Goal: Task Accomplishment & Management: Complete application form

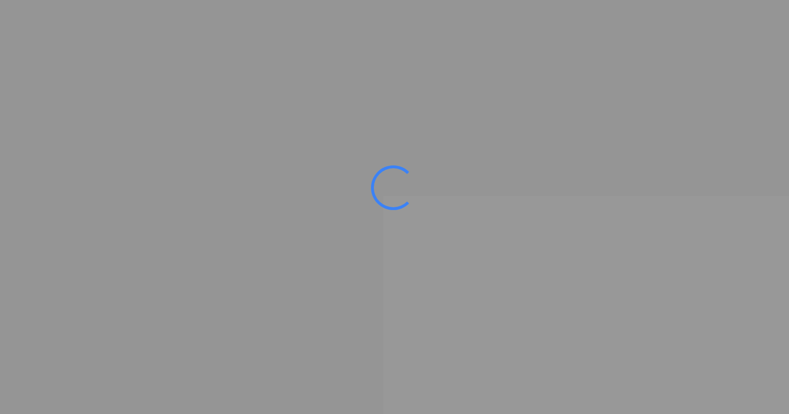
click at [119, 154] on ms-splash-screen at bounding box center [394, 207] width 789 height 414
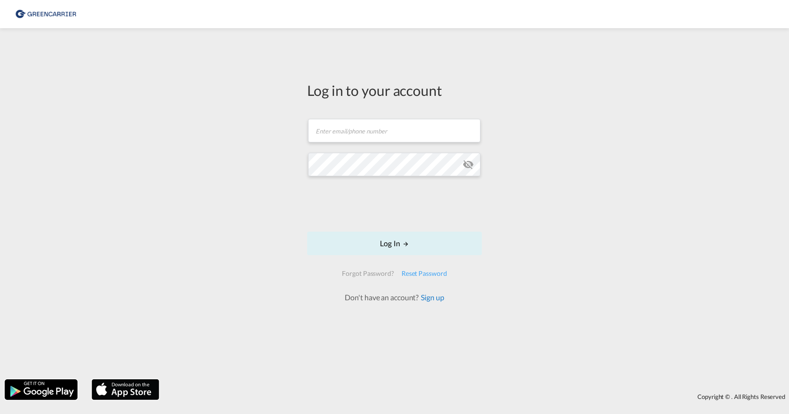
click at [432, 297] on link "Sign up" at bounding box center [430, 297] width 25 height 9
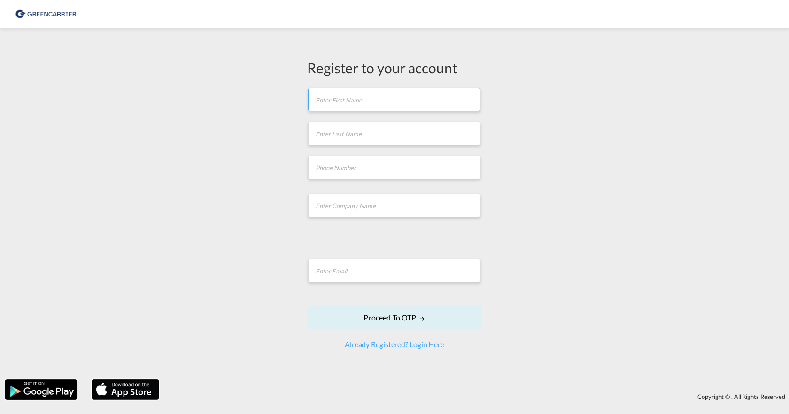
click at [361, 109] on input "text" at bounding box center [394, 99] width 172 height 23
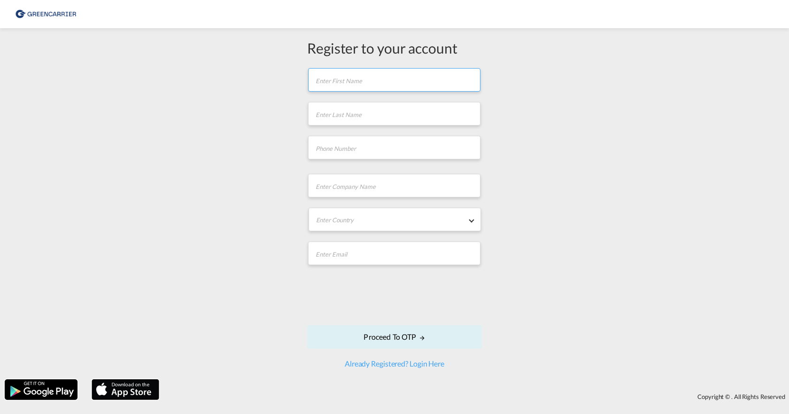
click at [385, 84] on input "text" at bounding box center [394, 79] width 172 height 23
type input "Ahmed Furkan"
type input "Cetintepe"
type input "furkanse7348@gmail.com"
click at [355, 149] on input "tel" at bounding box center [394, 147] width 172 height 23
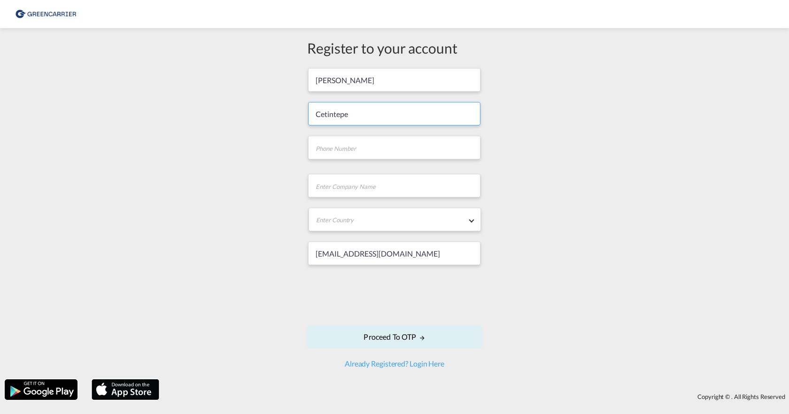
drag, startPoint x: 440, startPoint y: 121, endPoint x: 455, endPoint y: 120, distance: 14.6
click at [441, 120] on input "Cetintepe" at bounding box center [394, 113] width 172 height 23
click at [337, 149] on input "tel" at bounding box center [394, 147] width 172 height 23
paste input "01735251332"
type input "01735251332"
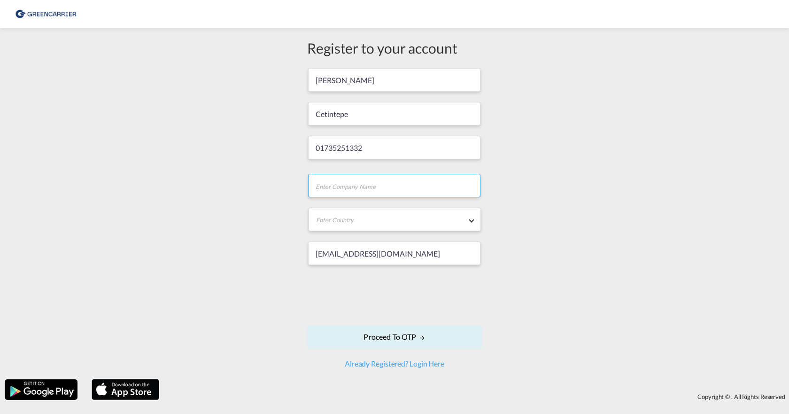
click at [348, 194] on input "text" at bounding box center [394, 185] width 172 height 23
type input "F.H Bertling Logistics"
click at [365, 204] on form "Ahmed Furkan Cetintepe 01735251332 F.H Bertling Logistics Enter Country Afghani…" at bounding box center [394, 217] width 175 height 301
click at [360, 216] on md-select "Enter Country Afghanistan Albania Algeria American Samoa Andorra Angola Anguill…" at bounding box center [394, 219] width 172 height 23
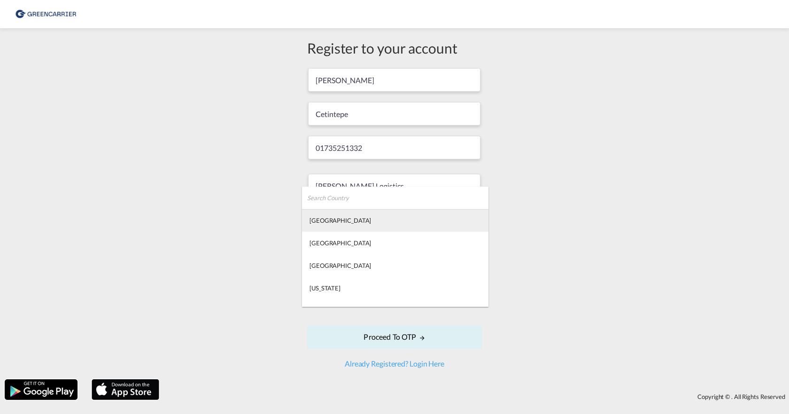
type md-option "[GEOGRAPHIC_DATA]"
type md-option "[US_STATE]"
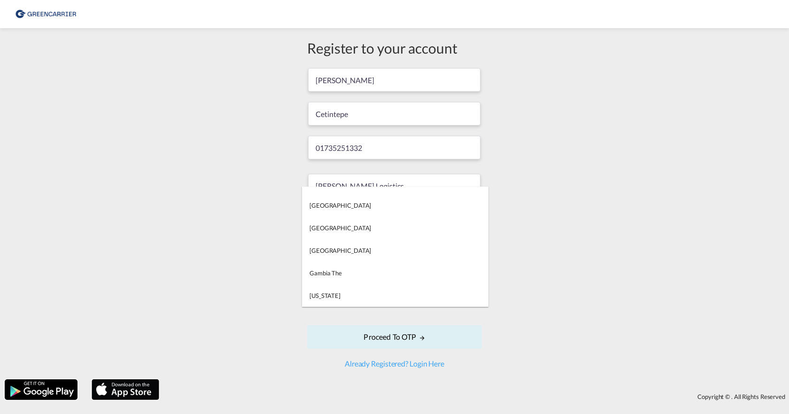
scroll to position [1889, 0]
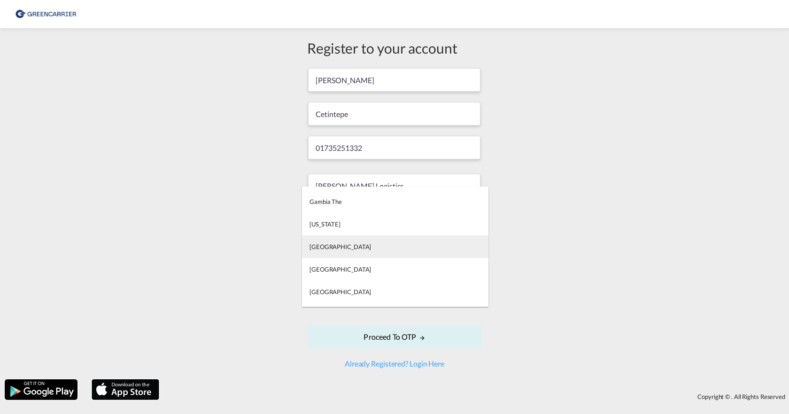
type md-option "[GEOGRAPHIC_DATA]"
click at [340, 246] on md-option "[GEOGRAPHIC_DATA]" at bounding box center [395, 246] width 186 height 23
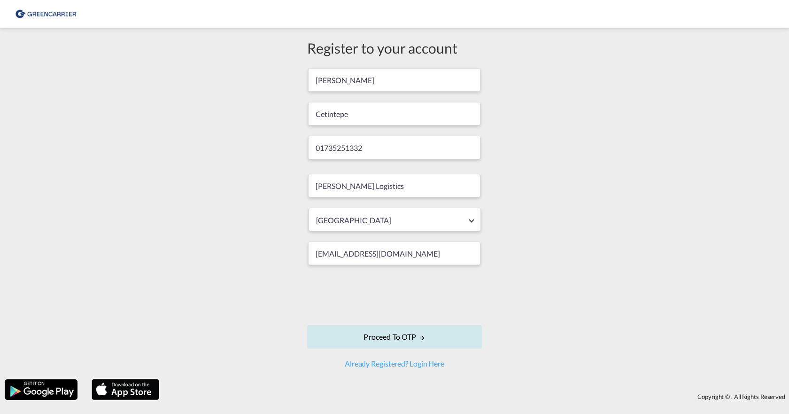
click at [385, 343] on button "Proceed to OTP" at bounding box center [394, 336] width 175 height 23
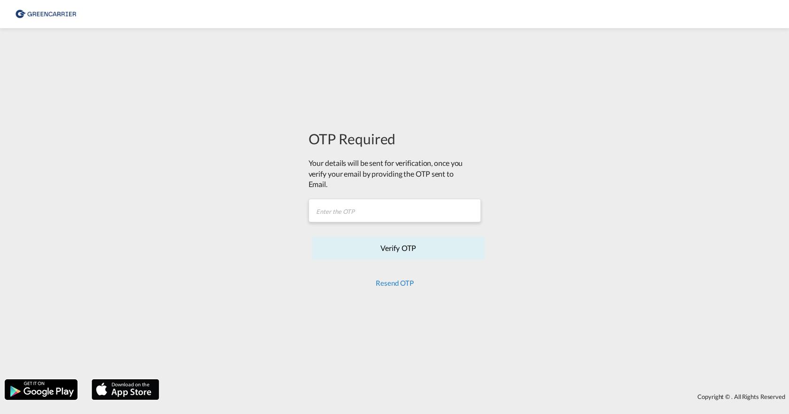
click at [388, 283] on button "Resend OTP" at bounding box center [395, 282] width 38 height 8
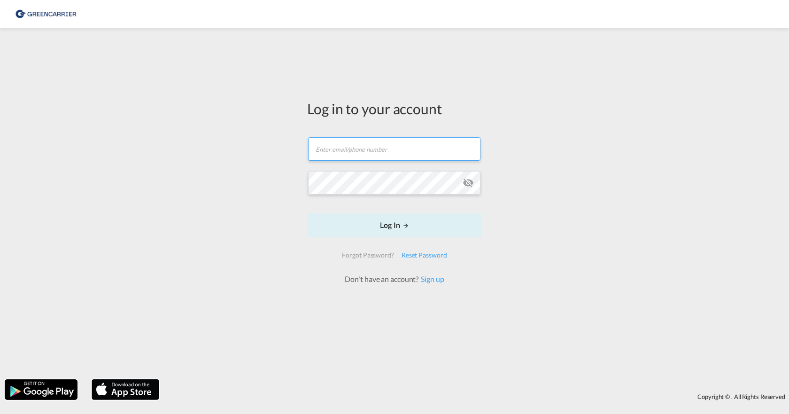
click at [363, 155] on input "text" at bounding box center [394, 148] width 172 height 23
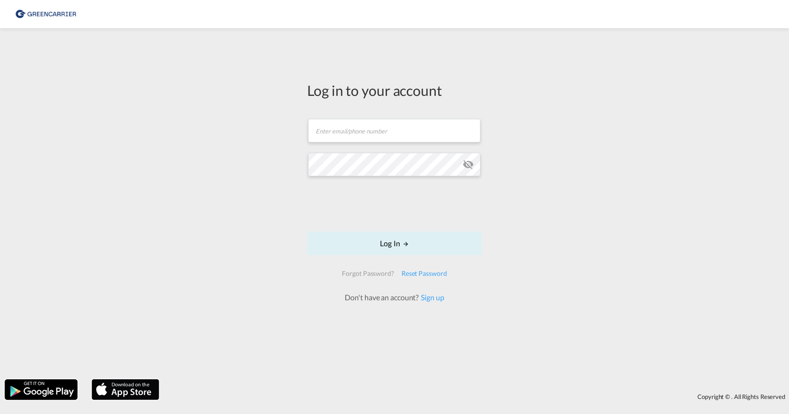
click at [241, 170] on div "Log in to your account Email field is required Password field is required Log I…" at bounding box center [394, 203] width 789 height 341
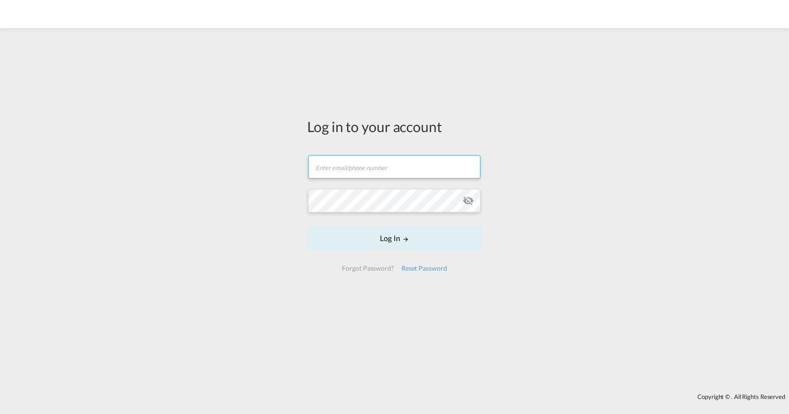
click at [416, 170] on form "Email field is required Password field is required Log In Forgot Password? Rese…" at bounding box center [394, 213] width 175 height 135
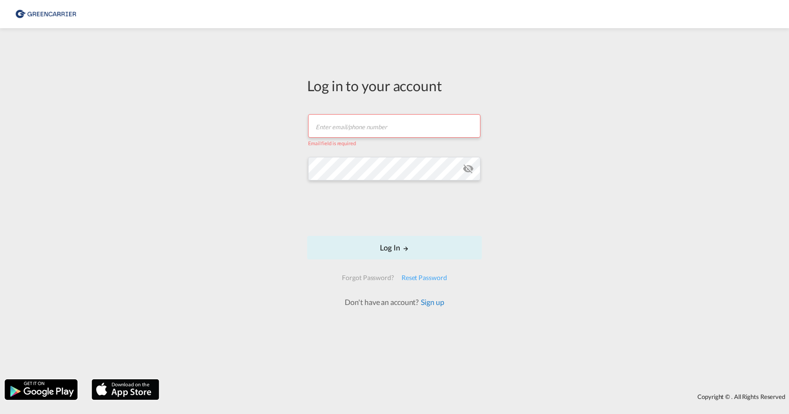
click at [434, 300] on link "Sign up" at bounding box center [430, 301] width 25 height 9
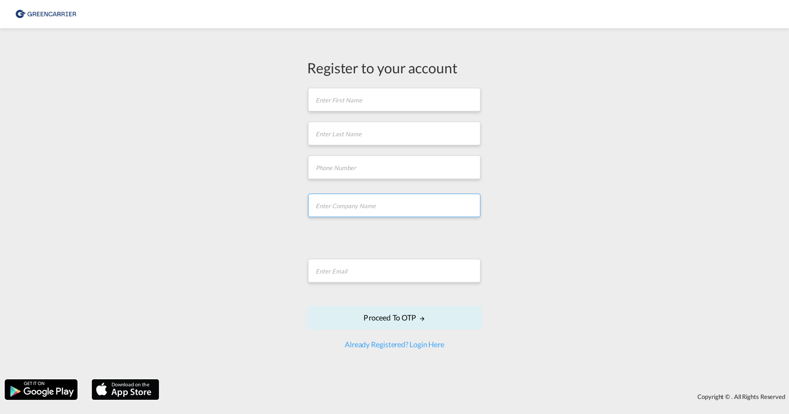
click at [344, 212] on input "text" at bounding box center [394, 204] width 172 height 23
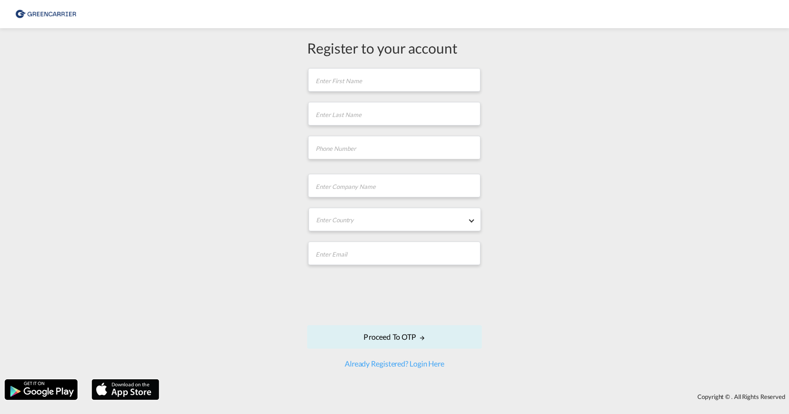
click at [339, 266] on form "First name is required Last name is required Company Name field is required Ent…" at bounding box center [394, 217] width 175 height 301
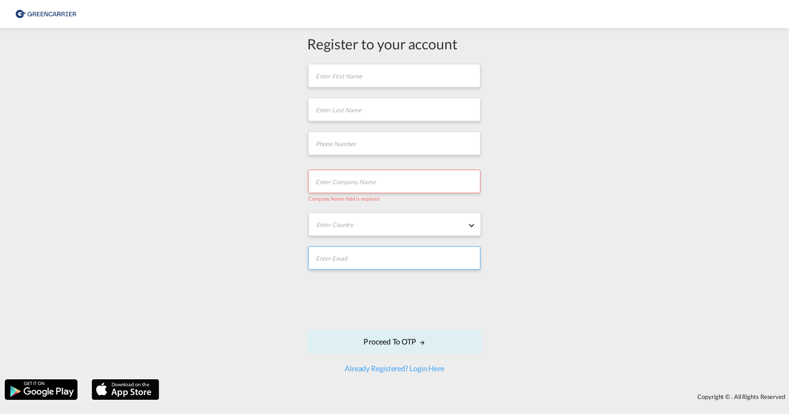
click at [339, 262] on input "email" at bounding box center [394, 257] width 172 height 23
click at [364, 89] on form "First name is required Last name is required Company Name field is required Ent…" at bounding box center [394, 218] width 175 height 310
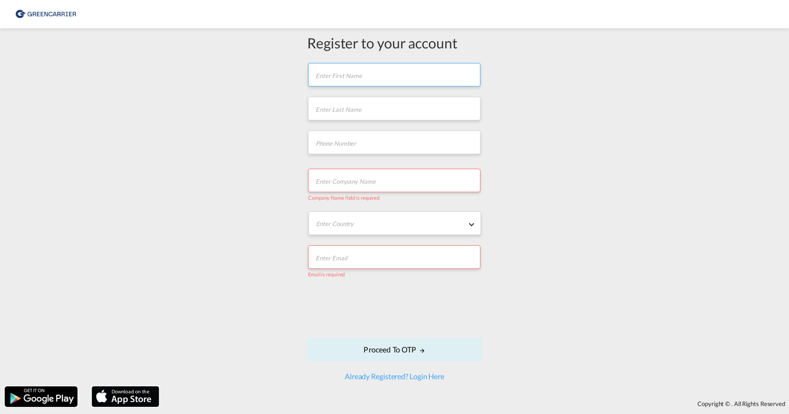
click at [372, 76] on input "text" at bounding box center [394, 74] width 172 height 23
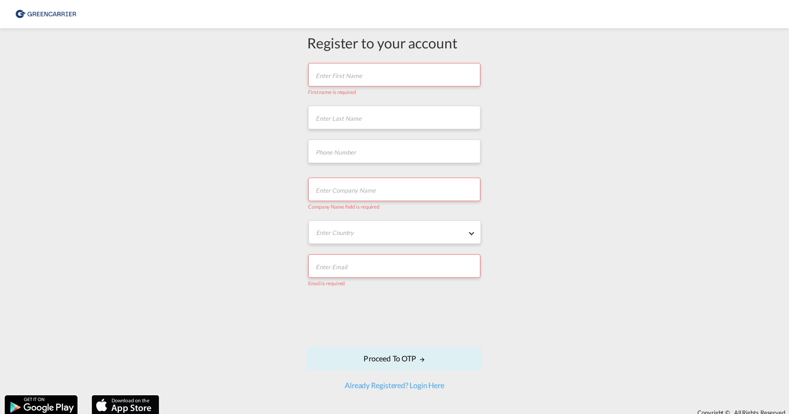
click at [341, 74] on input "text" at bounding box center [394, 74] width 172 height 23
type input "Ahmed Furkan"
type input "Cetintepe"
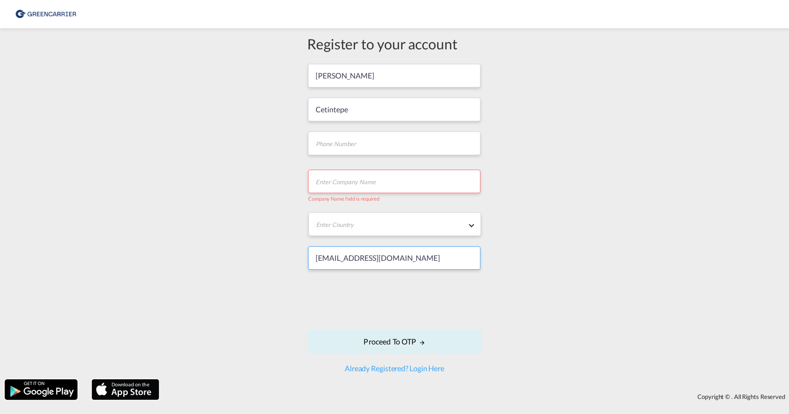
drag, startPoint x: 412, startPoint y: 260, endPoint x: 320, endPoint y: 267, distance: 92.3
click at [320, 267] on input "furkanse7348@gmail.com" at bounding box center [394, 257] width 172 height 23
type input "f"
type input "[EMAIL_ADDRESS][PERSON_NAME][DOMAIN_NAME]"
click at [401, 230] on md-select "Enter Country Afghanistan Albania Algeria American Samoa Andorra Angola Anguill…" at bounding box center [394, 223] width 172 height 23
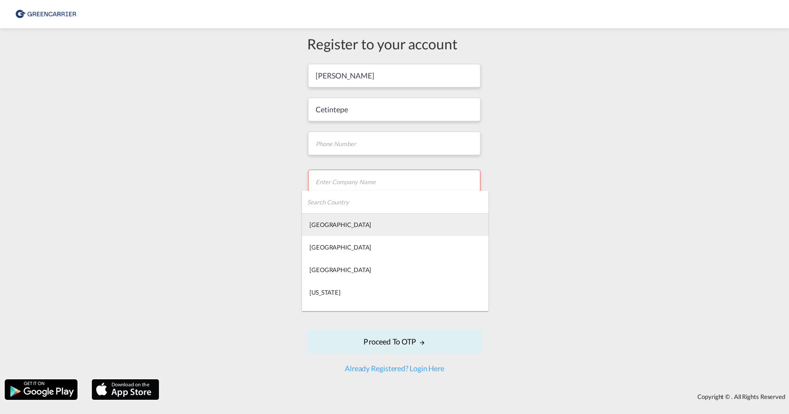
type md-option "[GEOGRAPHIC_DATA]"
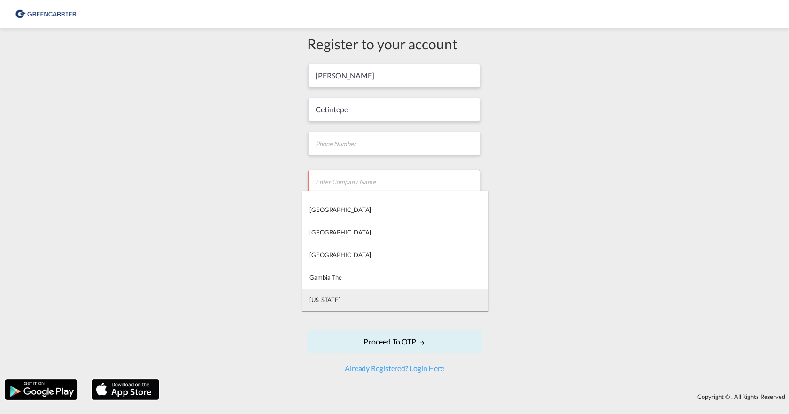
type md-option "[US_STATE]"
type md-option "[GEOGRAPHIC_DATA]"
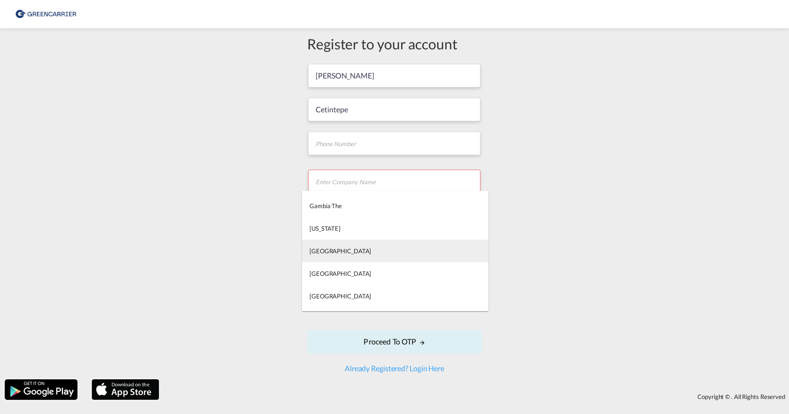
click at [341, 246] on md-option "[GEOGRAPHIC_DATA]" at bounding box center [395, 250] width 186 height 23
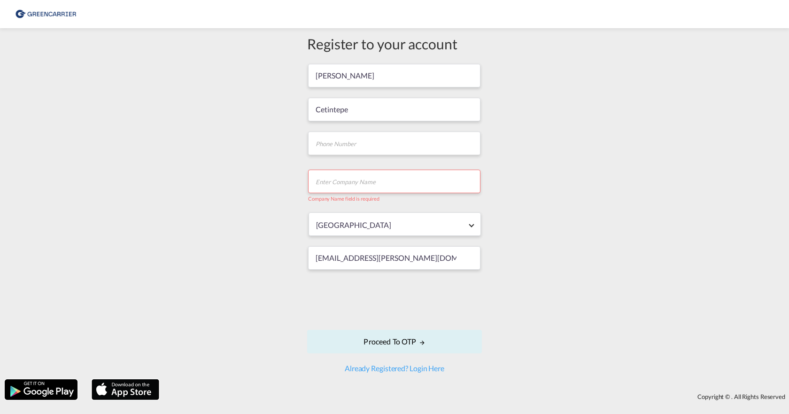
click at [357, 183] on input "text" at bounding box center [394, 181] width 172 height 23
type input "F.H Bertling Logistics"
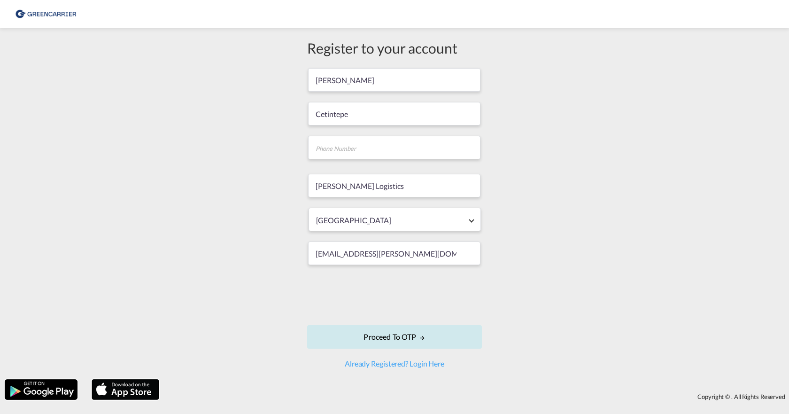
click at [403, 338] on button "Proceed to OTP" at bounding box center [394, 336] width 175 height 23
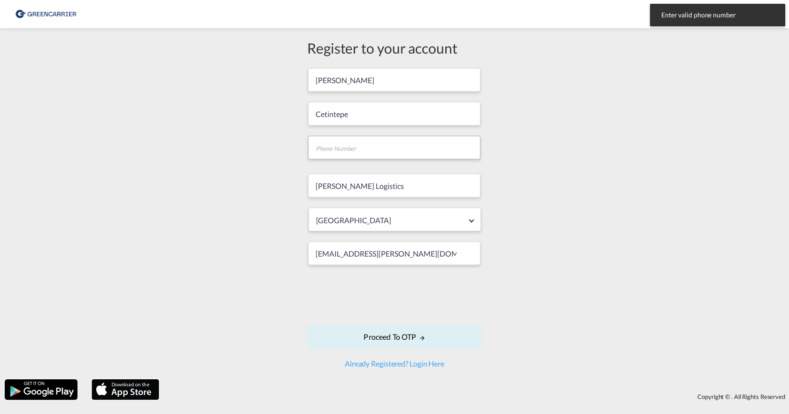
click at [345, 158] on md-input-container at bounding box center [394, 150] width 175 height 30
click at [348, 151] on input "tel" at bounding box center [394, 147] width 172 height 23
type input "01735251332"
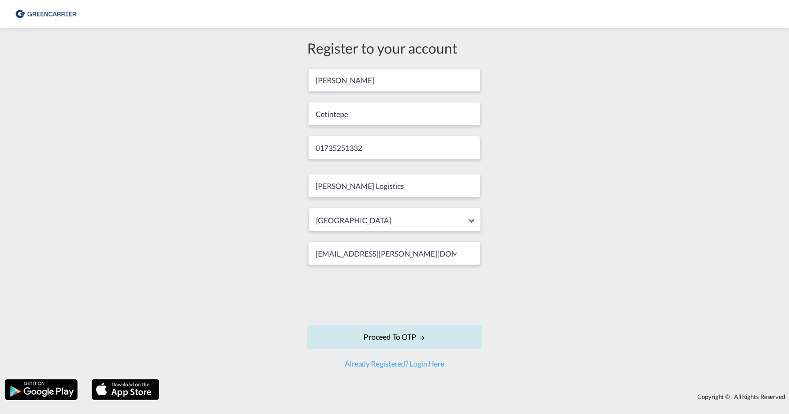
click at [411, 336] on button "Proceed to OTP" at bounding box center [394, 336] width 175 height 23
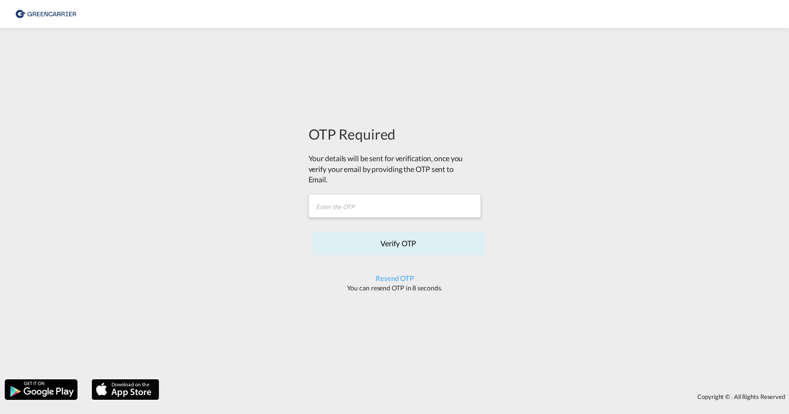
click at [362, 193] on form "OTP Required Your details will be sent for verification, once you verify your e…" at bounding box center [394, 208] width 172 height 168
click at [348, 200] on input "text" at bounding box center [394, 205] width 172 height 23
paste input "is 06LOYC"
click at [320, 206] on input "is 06LOYC" at bounding box center [394, 205] width 172 height 23
click at [321, 204] on input "06LOYC" at bounding box center [394, 205] width 172 height 23
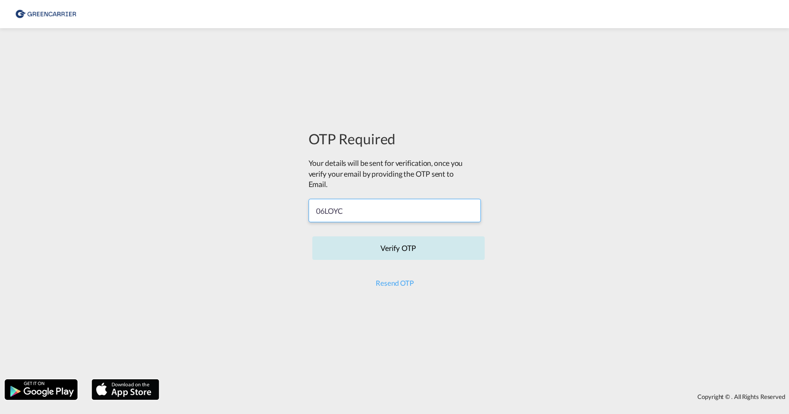
type input "06LOYC"
click at [393, 252] on button "Verify OTP" at bounding box center [398, 247] width 172 height 23
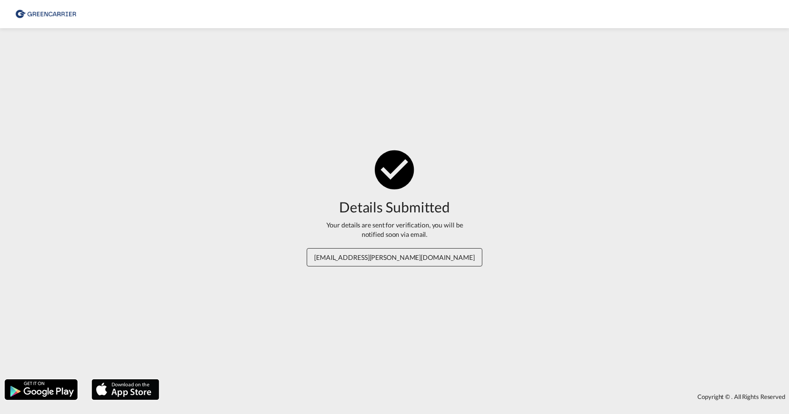
click at [370, 212] on div "Details Submitted" at bounding box center [394, 207] width 111 height 20
click at [378, 179] on md-icon "icon-checkbox-marked-circle" at bounding box center [394, 168] width 47 height 47
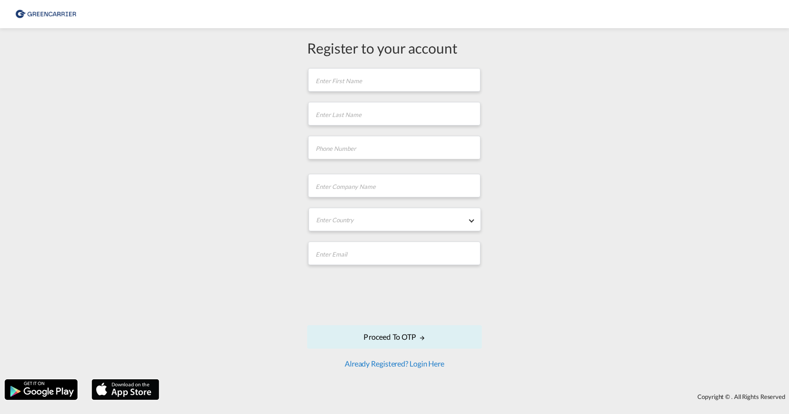
click at [397, 364] on link "Already Registered? Login Here" at bounding box center [395, 363] width 100 height 9
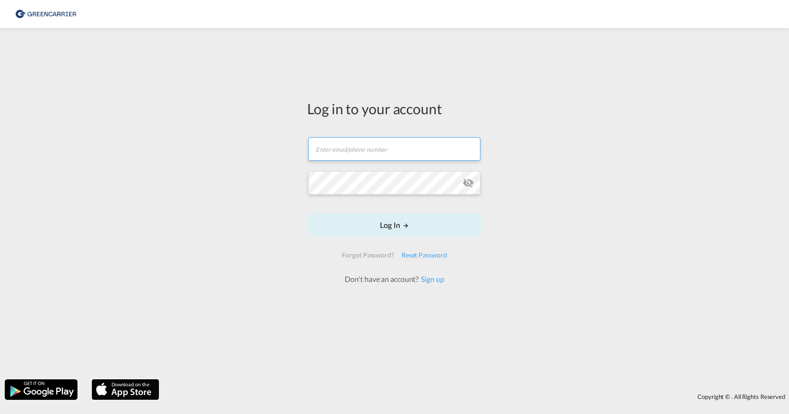
click at [339, 153] on input "text" at bounding box center [394, 148] width 172 height 23
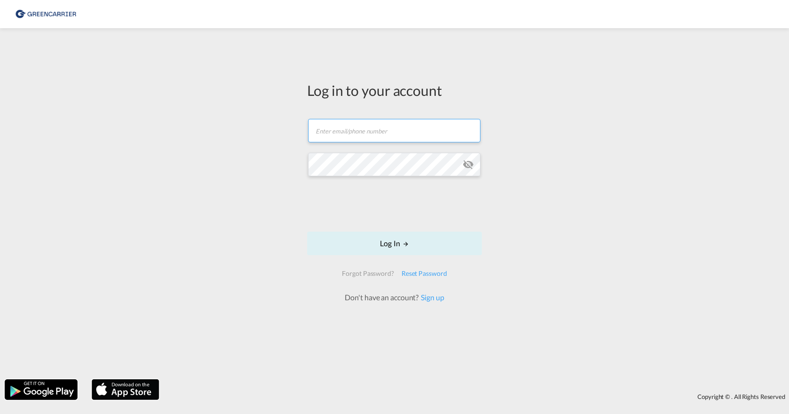
click at [341, 132] on input "text" at bounding box center [394, 130] width 172 height 23
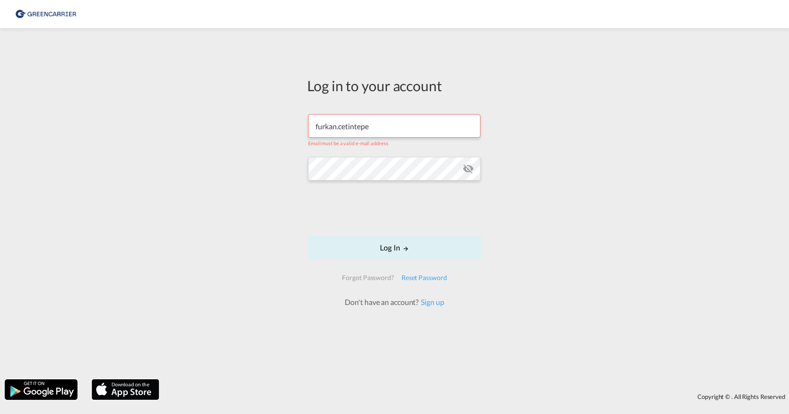
click at [369, 133] on input "furkan.cetintepe" at bounding box center [394, 125] width 172 height 23
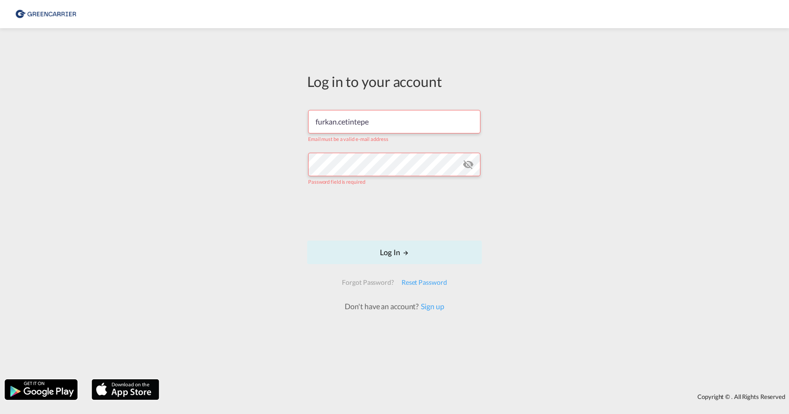
type input "[EMAIL_ADDRESS][PERSON_NAME][DOMAIN_NAME]"
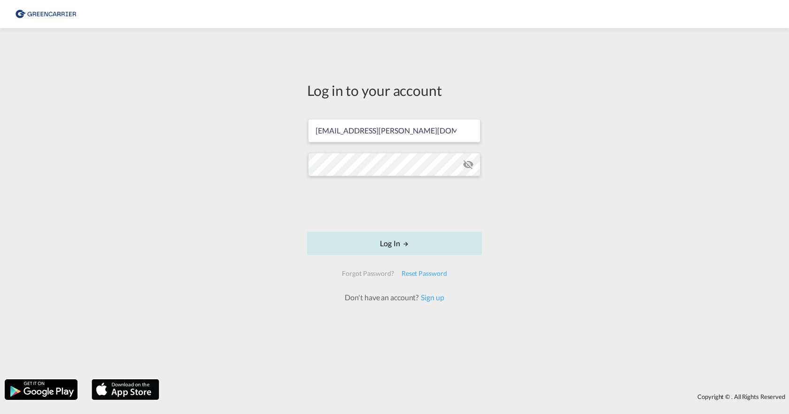
click at [384, 242] on button "Log In" at bounding box center [394, 242] width 175 height 23
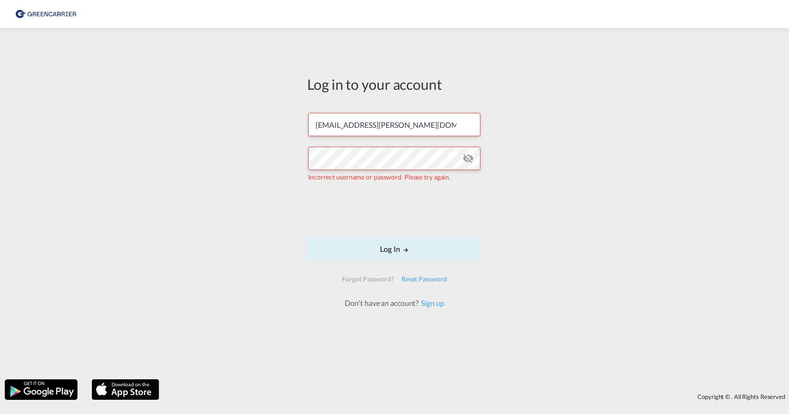
click at [463, 161] on md-icon "icon-eye-off" at bounding box center [467, 158] width 11 height 11
click at [469, 154] on md-icon "icon-eye-off" at bounding box center [467, 158] width 11 height 11
click at [403, 251] on md-icon "LOGIN" at bounding box center [405, 250] width 7 height 7
drag, startPoint x: 426, startPoint y: 121, endPoint x: 421, endPoint y: 121, distance: 5.7
click at [421, 121] on input "[EMAIL_ADDRESS][PERSON_NAME][DOMAIN_NAME]" at bounding box center [394, 124] width 172 height 23
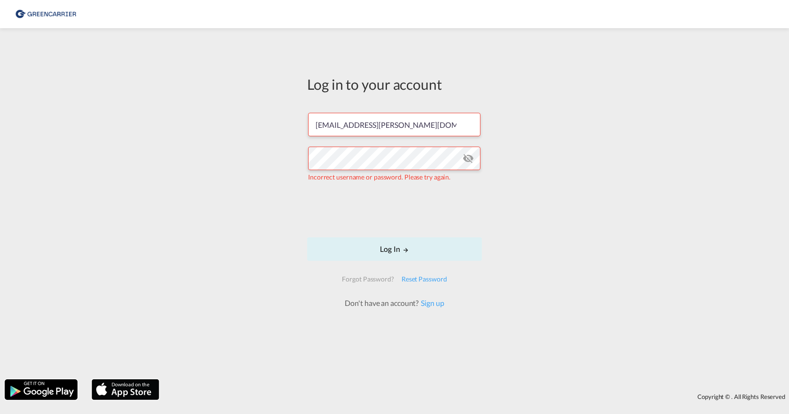
click at [267, 157] on div "Log in to your account [EMAIL_ADDRESS][PERSON_NAME][DOMAIN_NAME] Incorrect user…" at bounding box center [394, 203] width 789 height 341
click at [469, 159] on md-icon "icon-eye-off" at bounding box center [467, 158] width 11 height 11
